Goal: Task Accomplishment & Management: Manage account settings

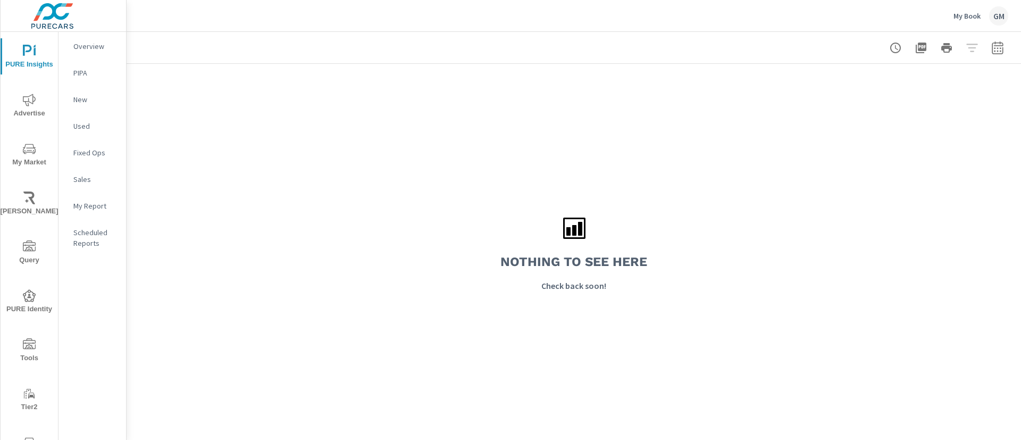
click at [688, 253] on div "Nothing to see here Check back soon!" at bounding box center [574, 252] width 894 height 376
click at [956, 19] on p "My Book" at bounding box center [966, 16] width 27 height 10
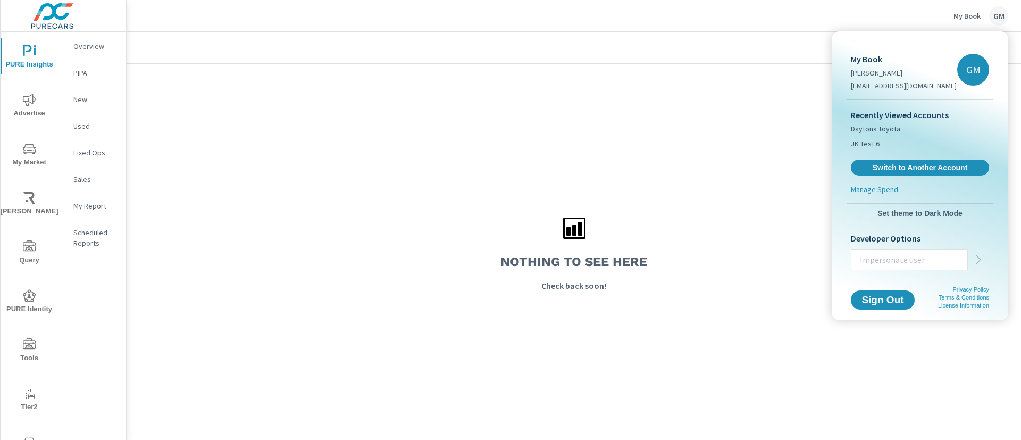
click at [935, 256] on input "text" at bounding box center [909, 260] width 116 height 28
click at [877, 258] on input "text" at bounding box center [909, 260] width 116 height 28
type input "nicoleb@purecars.com"
click at [978, 259] on icon "button" at bounding box center [978, 259] width 13 height 13
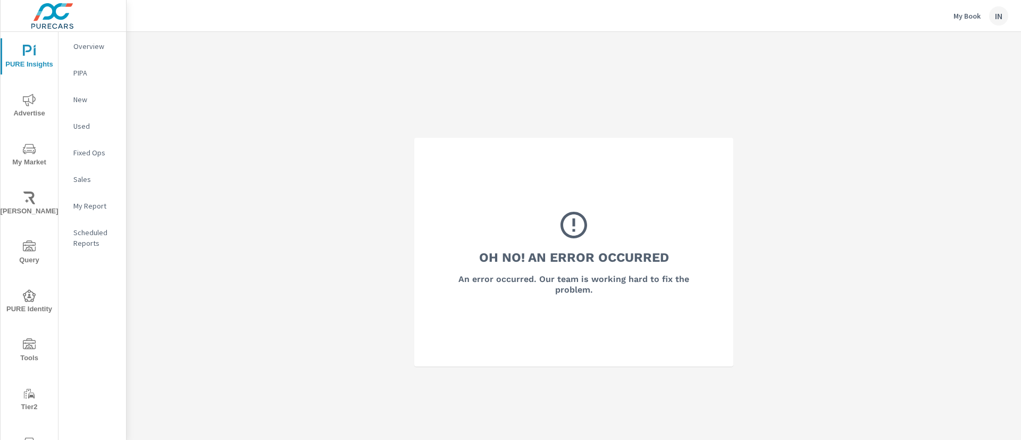
click at [785, 239] on div "Oh No! An Error Occurred An error occurred. Our team is working hard to fix the…" at bounding box center [574, 252] width 894 height 440
click at [985, 20] on div "My Book IN" at bounding box center [980, 15] width 55 height 19
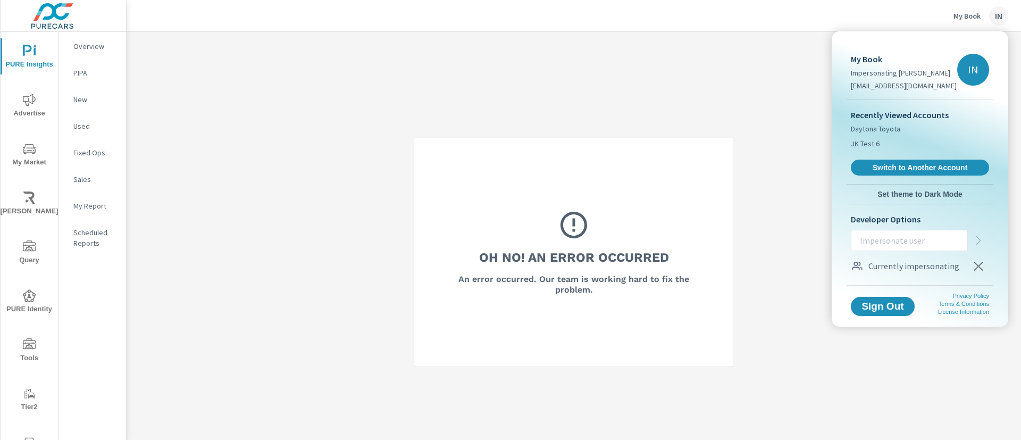
click at [923, 254] on input "text" at bounding box center [909, 241] width 116 height 28
click at [984, 272] on icon "button" at bounding box center [978, 266] width 13 height 13
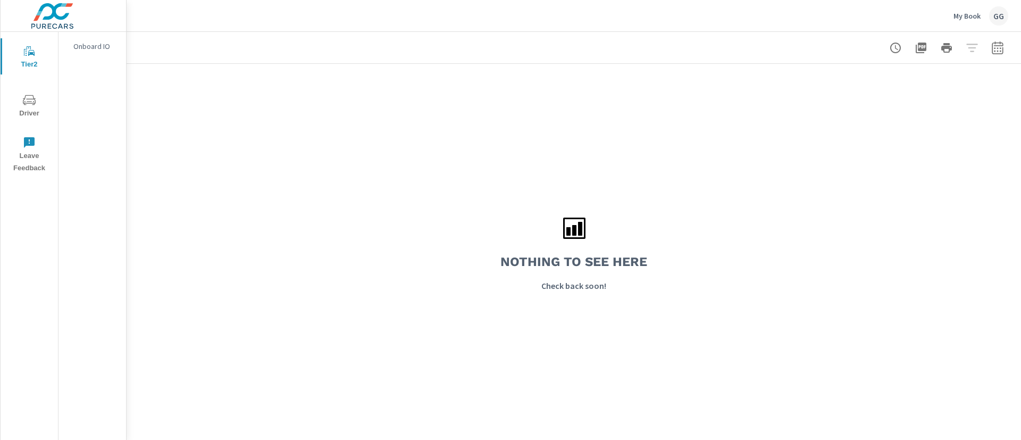
click at [976, 11] on p "My Book" at bounding box center [966, 16] width 27 height 10
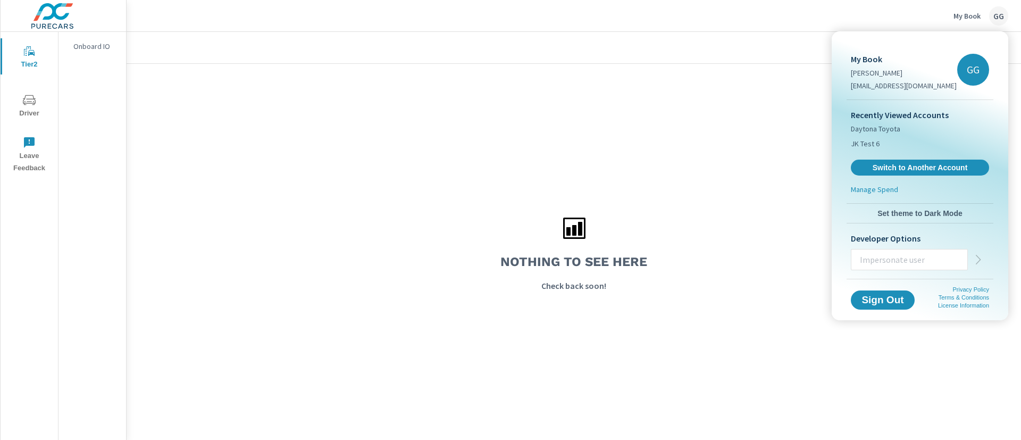
click at [916, 260] on input "text" at bounding box center [909, 260] width 116 height 28
paste input "carleyp@purecars.com"
type input "carleyp@purecars.com"
click at [981, 264] on icon "button" at bounding box center [978, 259] width 13 height 13
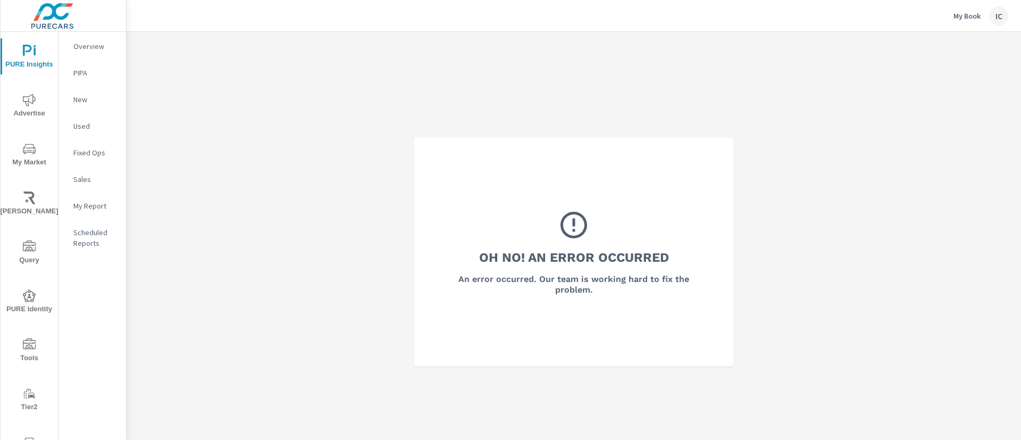
click at [993, 14] on div "IC" at bounding box center [998, 15] width 19 height 19
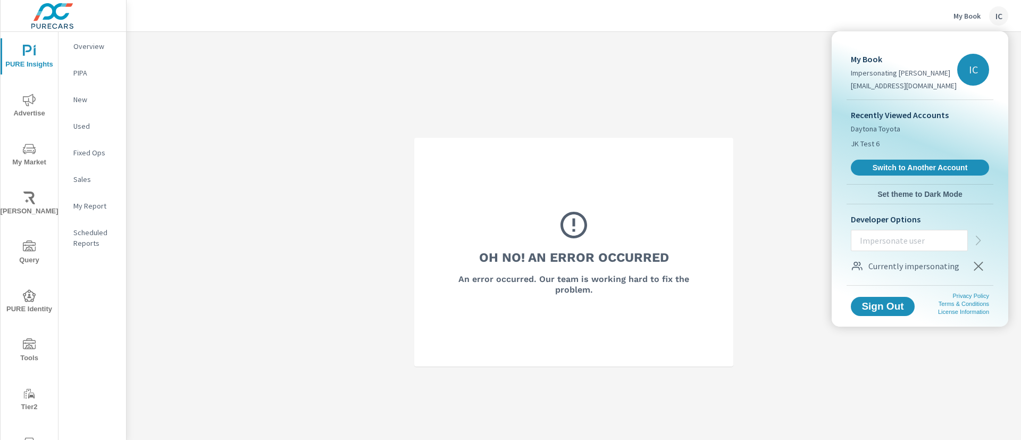
click at [897, 247] on input "text" at bounding box center [909, 241] width 116 height 28
paste input "ryanp@purecars.com"
type input "ryanp@purecars.com"
click at [977, 246] on icon "button" at bounding box center [978, 240] width 13 height 13
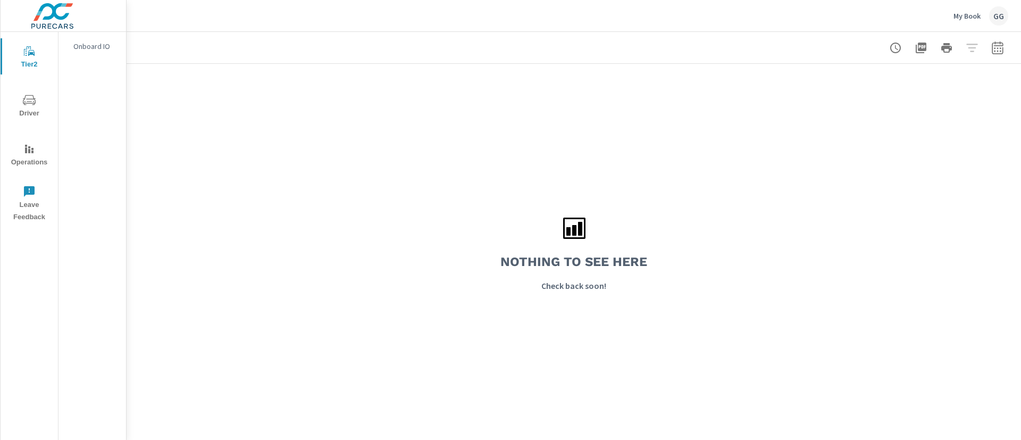
click at [999, 14] on div "GG" at bounding box center [998, 15] width 19 height 19
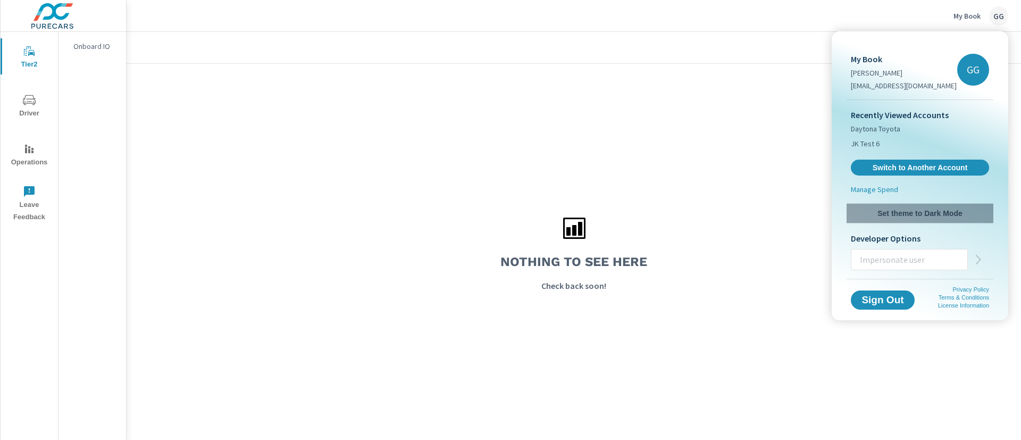
click at [937, 215] on span "Set theme to Dark Mode" at bounding box center [920, 213] width 138 height 10
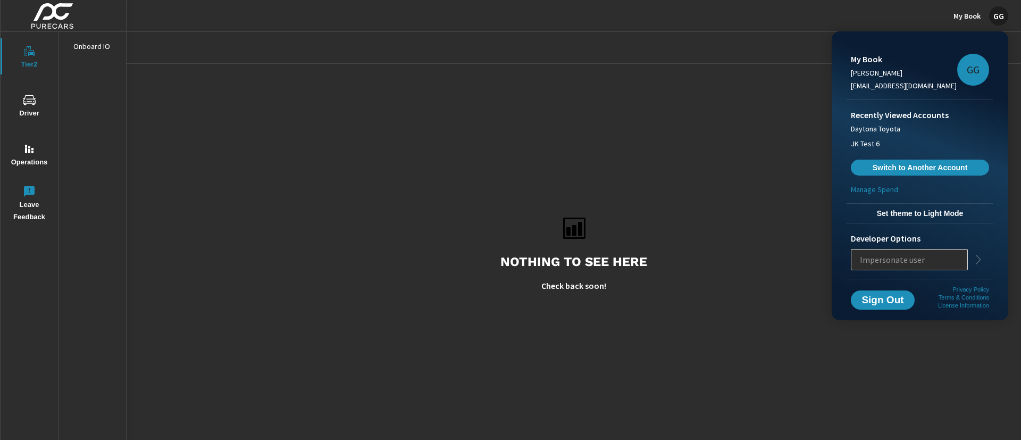
click at [908, 204] on button "Set theme to Light Mode" at bounding box center [920, 213] width 147 height 19
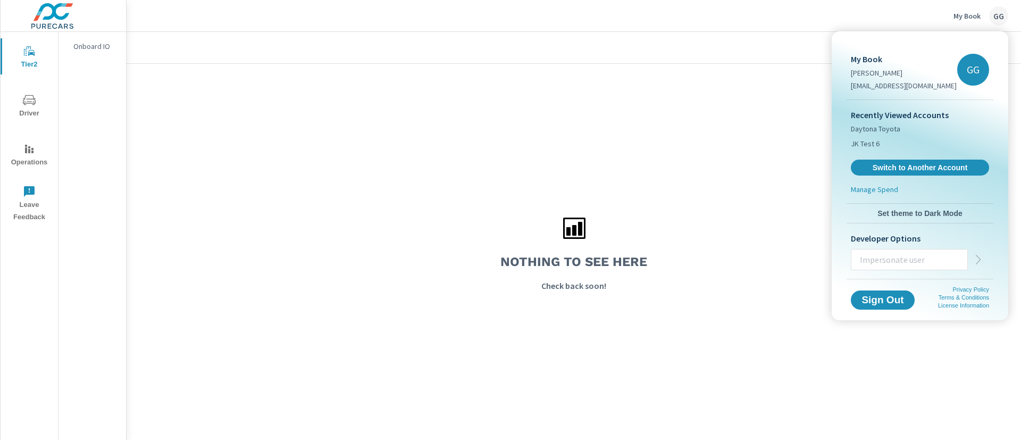
click at [938, 267] on input "text" at bounding box center [909, 260] width 116 height 28
click at [896, 171] on span "Switch to Another Account" at bounding box center [920, 168] width 130 height 10
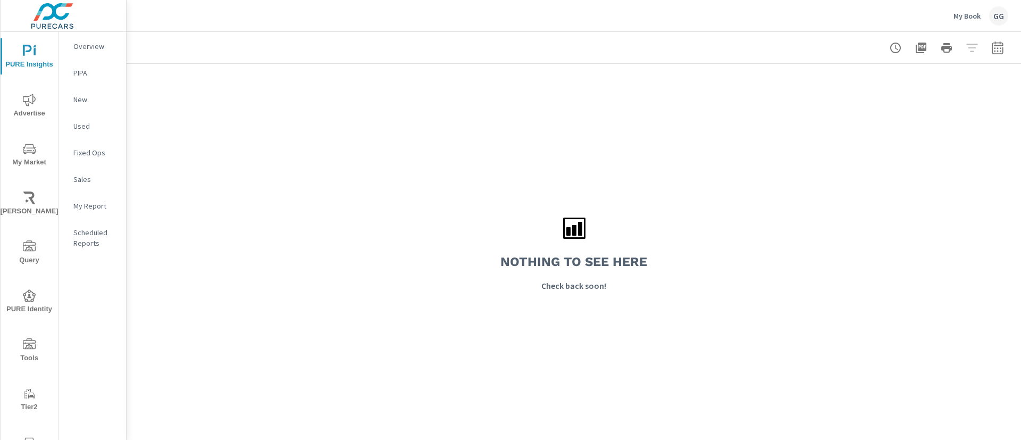
click at [454, 163] on div "Nothing to see here Check back soon!" at bounding box center [574, 252] width 894 height 376
click at [996, 16] on div "GG" at bounding box center [998, 15] width 19 height 19
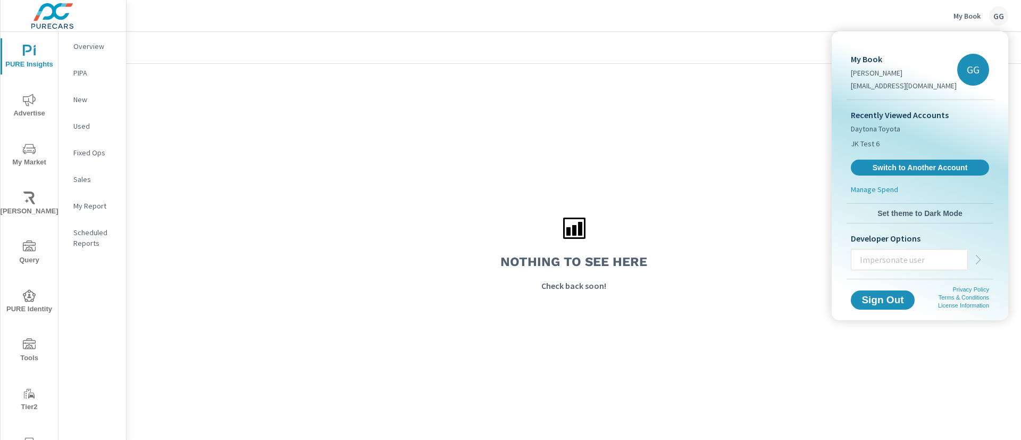
click at [917, 258] on input "text" at bounding box center [909, 260] width 116 height 28
type input "[EMAIL_ADDRESS][DOMAIN_NAME]"
click at [981, 260] on icon "button" at bounding box center [978, 259] width 13 height 13
